Goal: Task Accomplishment & Management: Use online tool/utility

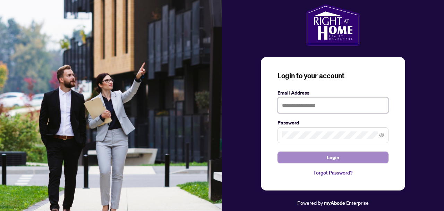
type input "**********"
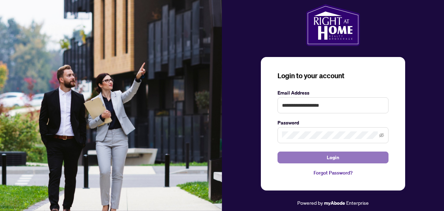
click at [342, 159] on button "Login" at bounding box center [333, 157] width 111 height 12
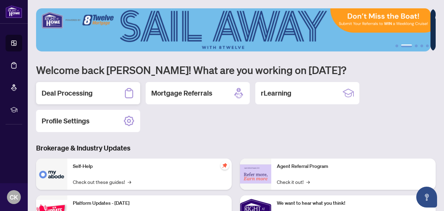
click at [87, 94] on h2 "Deal Processing" at bounding box center [67, 93] width 51 height 10
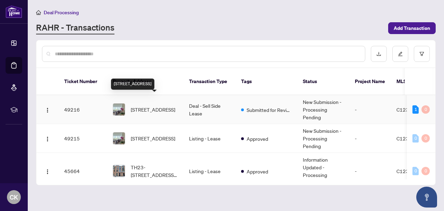
click at [160, 105] on span "[STREET_ADDRESS]" at bounding box center [153, 109] width 44 height 8
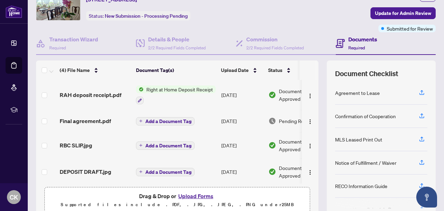
scroll to position [3, 0]
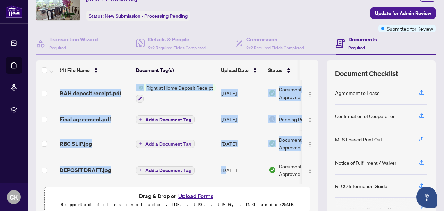
drag, startPoint x: 227, startPoint y: 180, endPoint x: 260, endPoint y: 183, distance: 33.4
click at [260, 183] on div "RAH deposit receipt.pdf Right at Home Deposit Receipt [DATE] Document Approved …" at bounding box center [177, 131] width 282 height 103
click at [246, 184] on div "(4) File Name Document Tag(s) Upload Date Status RAH deposit receipt.pdf Right …" at bounding box center [177, 138] width 282 height 156
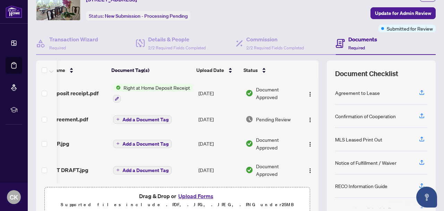
scroll to position [0, 30]
click at [256, 94] on span "Document Approved" at bounding box center [277, 92] width 43 height 15
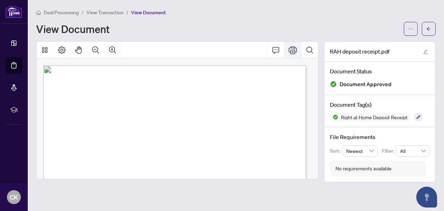
click at [294, 49] on icon "Print" at bounding box center [293, 50] width 8 height 8
